Goal: Task Accomplishment & Management: Manage account settings

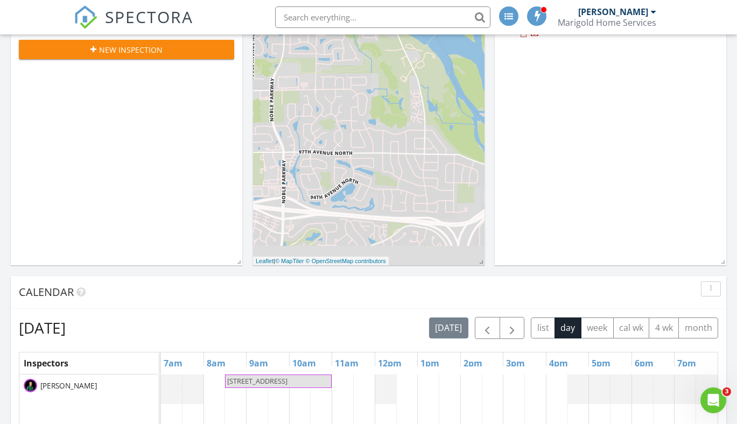
scroll to position [227, 0]
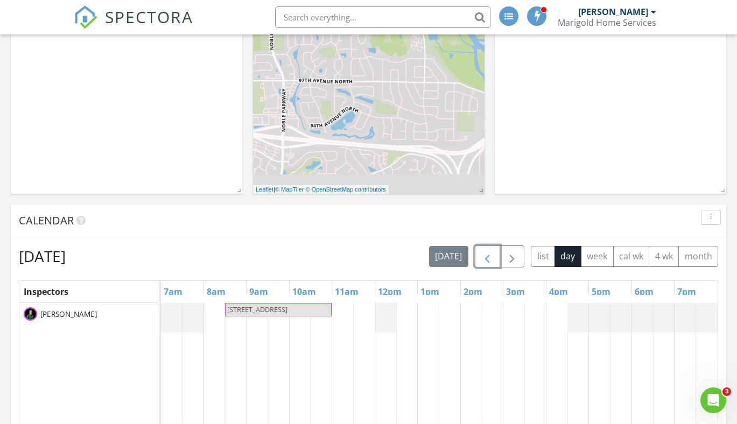
click at [487, 250] on button "button" at bounding box center [487, 256] width 25 height 22
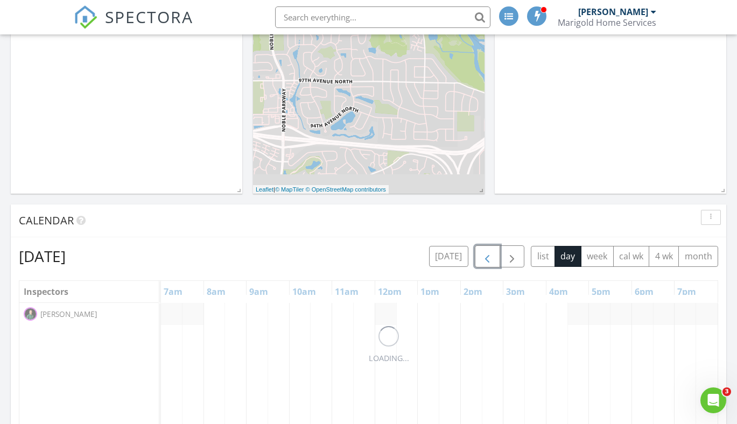
click at [487, 250] on button "button" at bounding box center [487, 256] width 25 height 22
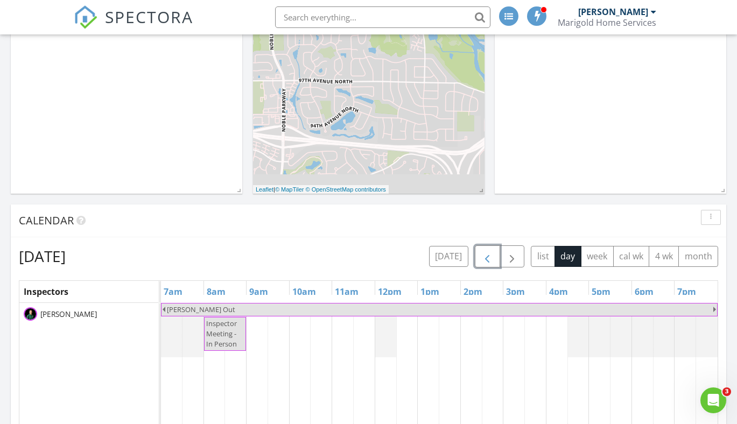
click at [487, 250] on button "button" at bounding box center [487, 256] width 25 height 22
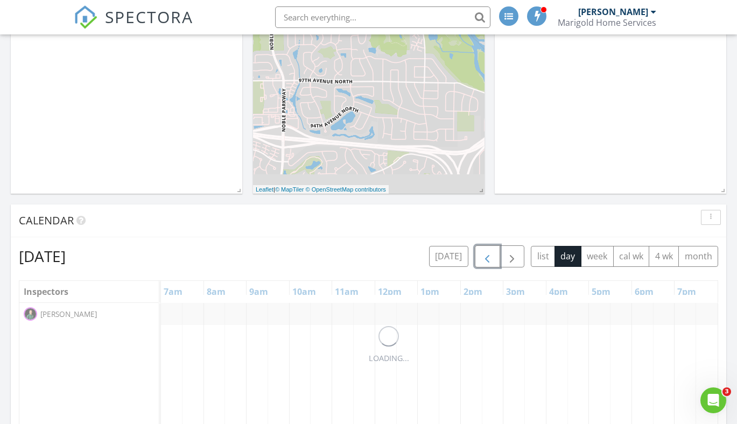
click at [487, 250] on button "button" at bounding box center [487, 256] width 25 height 22
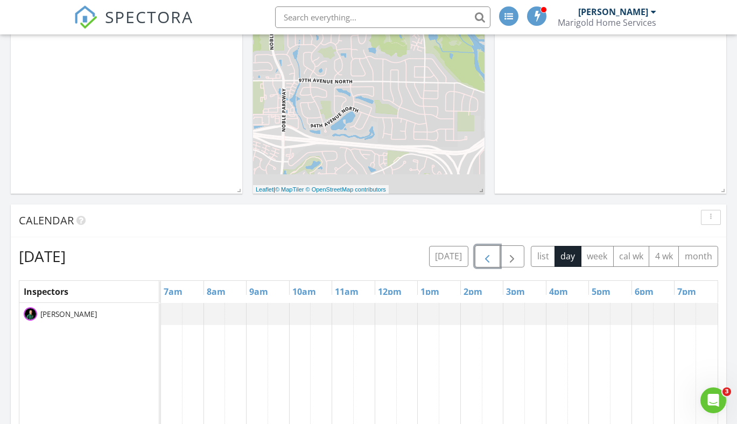
click at [487, 250] on button "button" at bounding box center [487, 256] width 25 height 22
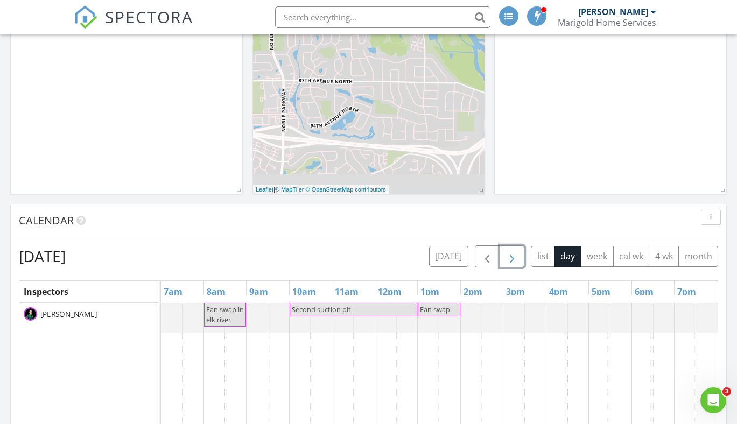
click at [507, 253] on span "button" at bounding box center [511, 256] width 13 height 13
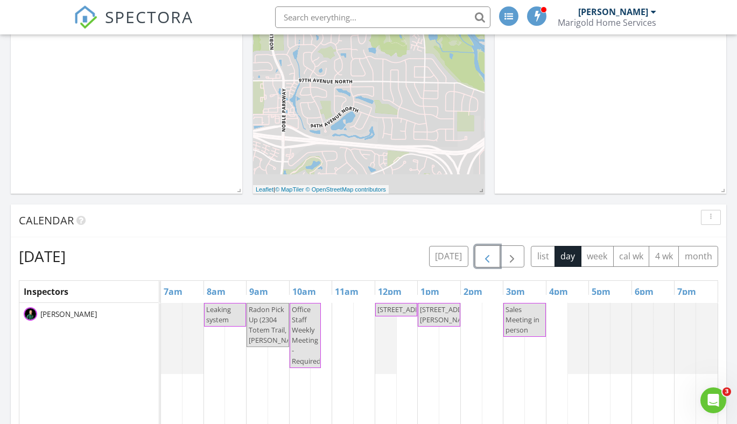
click at [491, 259] on span "button" at bounding box center [487, 256] width 13 height 13
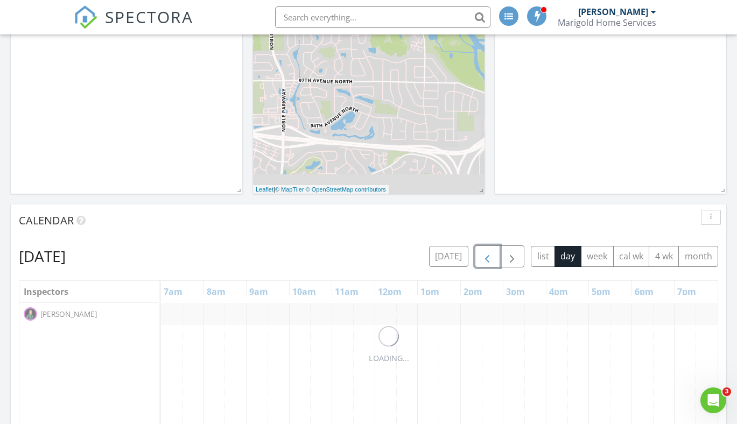
click at [491, 259] on span "button" at bounding box center [487, 256] width 13 height 13
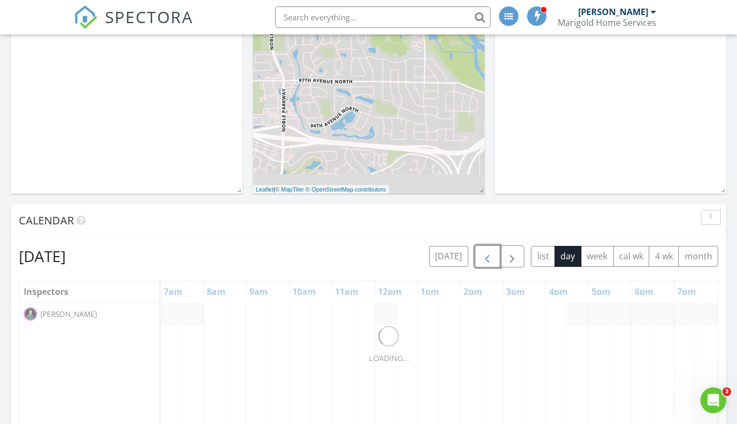
click at [491, 259] on span "button" at bounding box center [487, 256] width 13 height 13
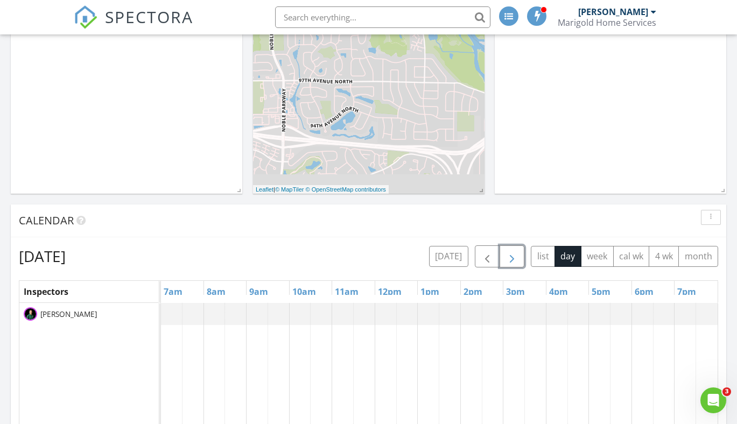
click at [511, 254] on span "button" at bounding box center [511, 256] width 13 height 13
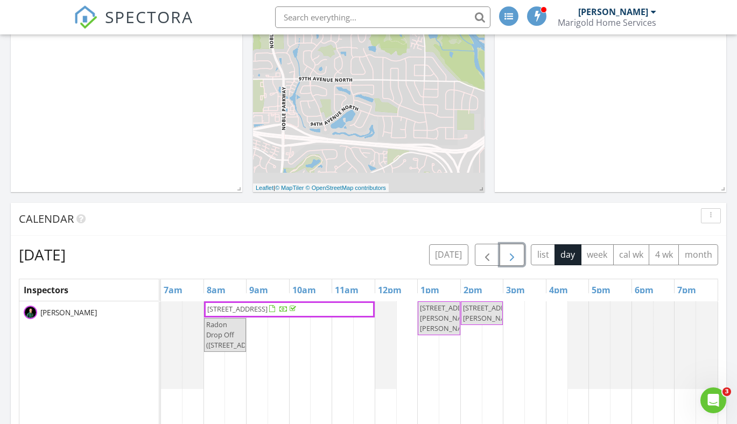
scroll to position [229, 0]
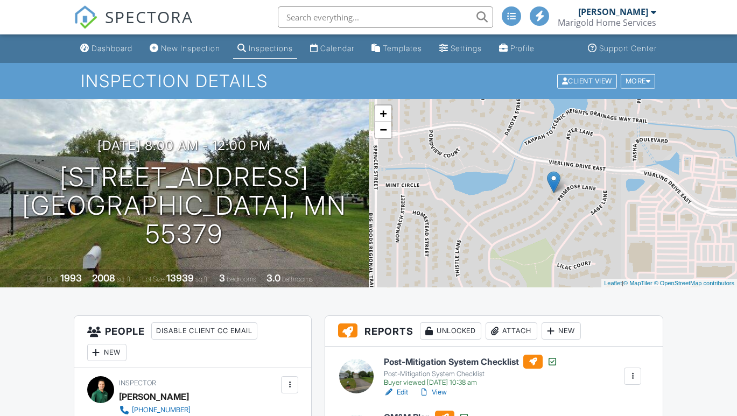
scroll to position [97, 0]
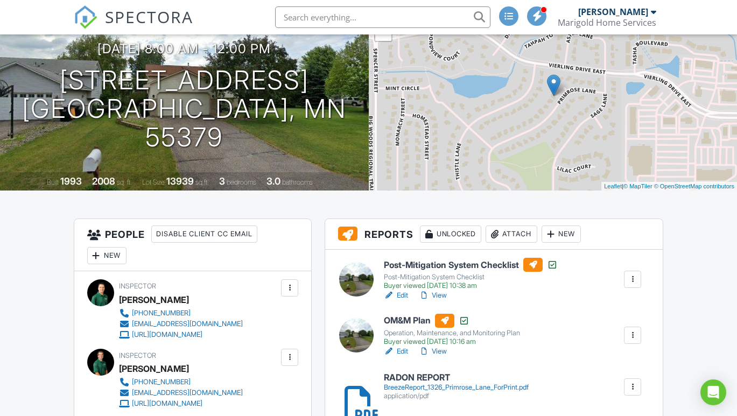
click at [435, 295] on link "View" at bounding box center [433, 295] width 28 height 11
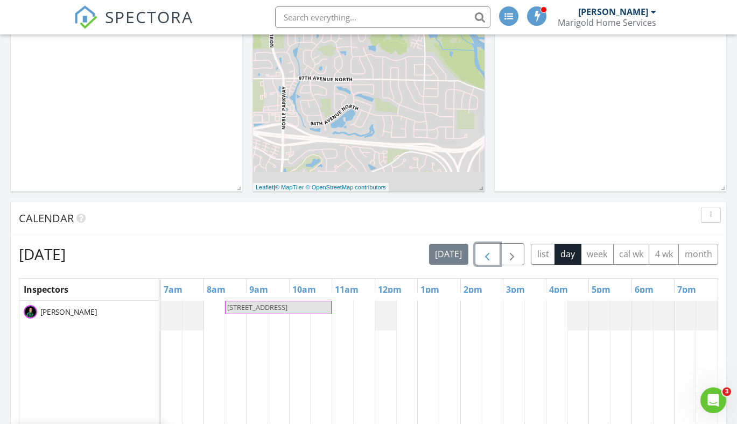
click at [487, 260] on span "button" at bounding box center [487, 254] width 13 height 13
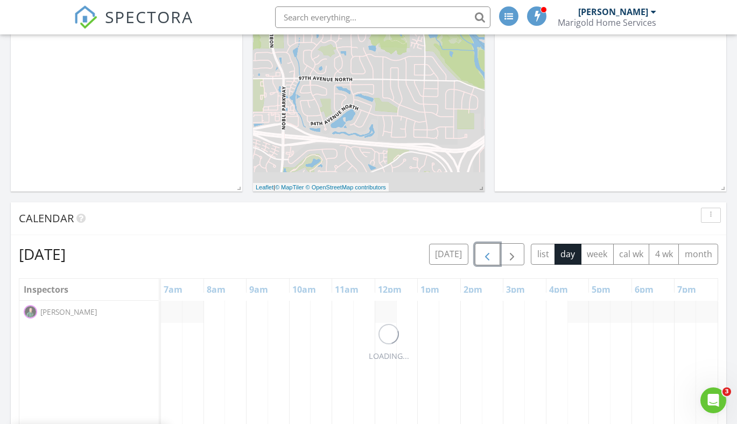
click at [487, 260] on span "button" at bounding box center [487, 254] width 13 height 13
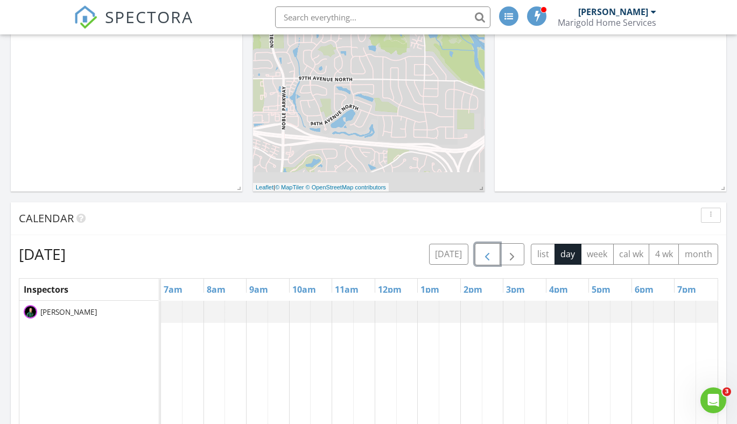
click at [487, 260] on span "button" at bounding box center [487, 254] width 13 height 13
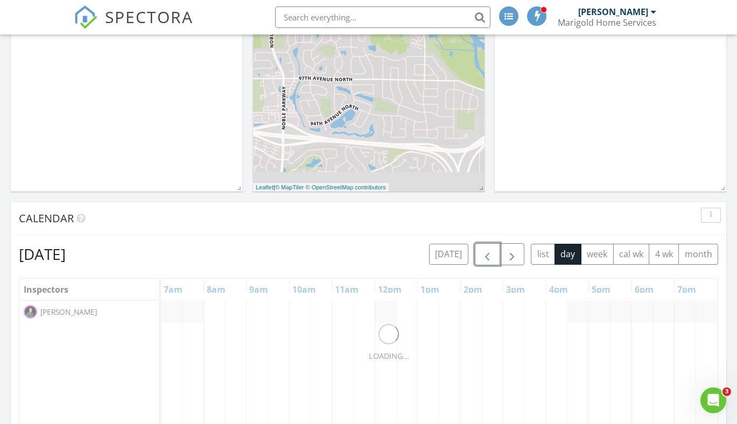
click at [487, 260] on span "button" at bounding box center [487, 254] width 13 height 13
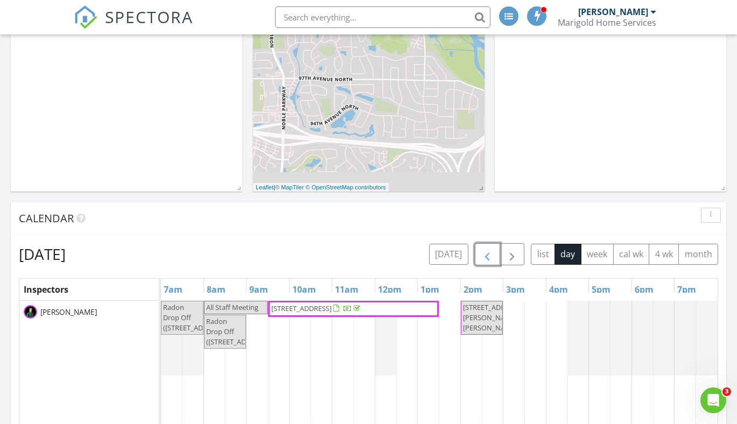
click at [331, 306] on span "5817 W 61st St, Minneapolis 55436" at bounding box center [301, 308] width 60 height 10
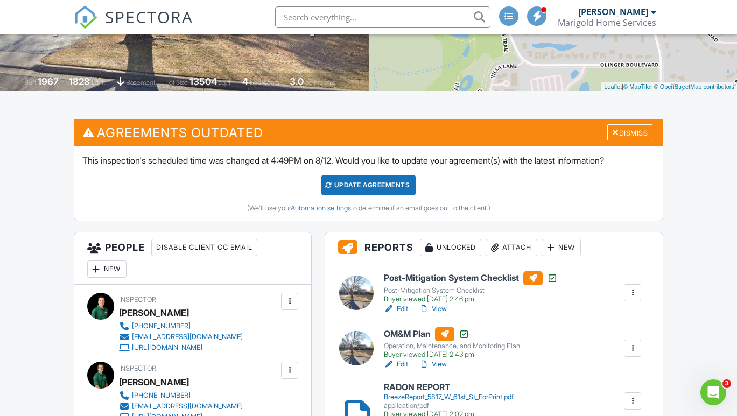
click at [441, 308] on link "View" at bounding box center [433, 308] width 28 height 11
